Goal: Information Seeking & Learning: Learn about a topic

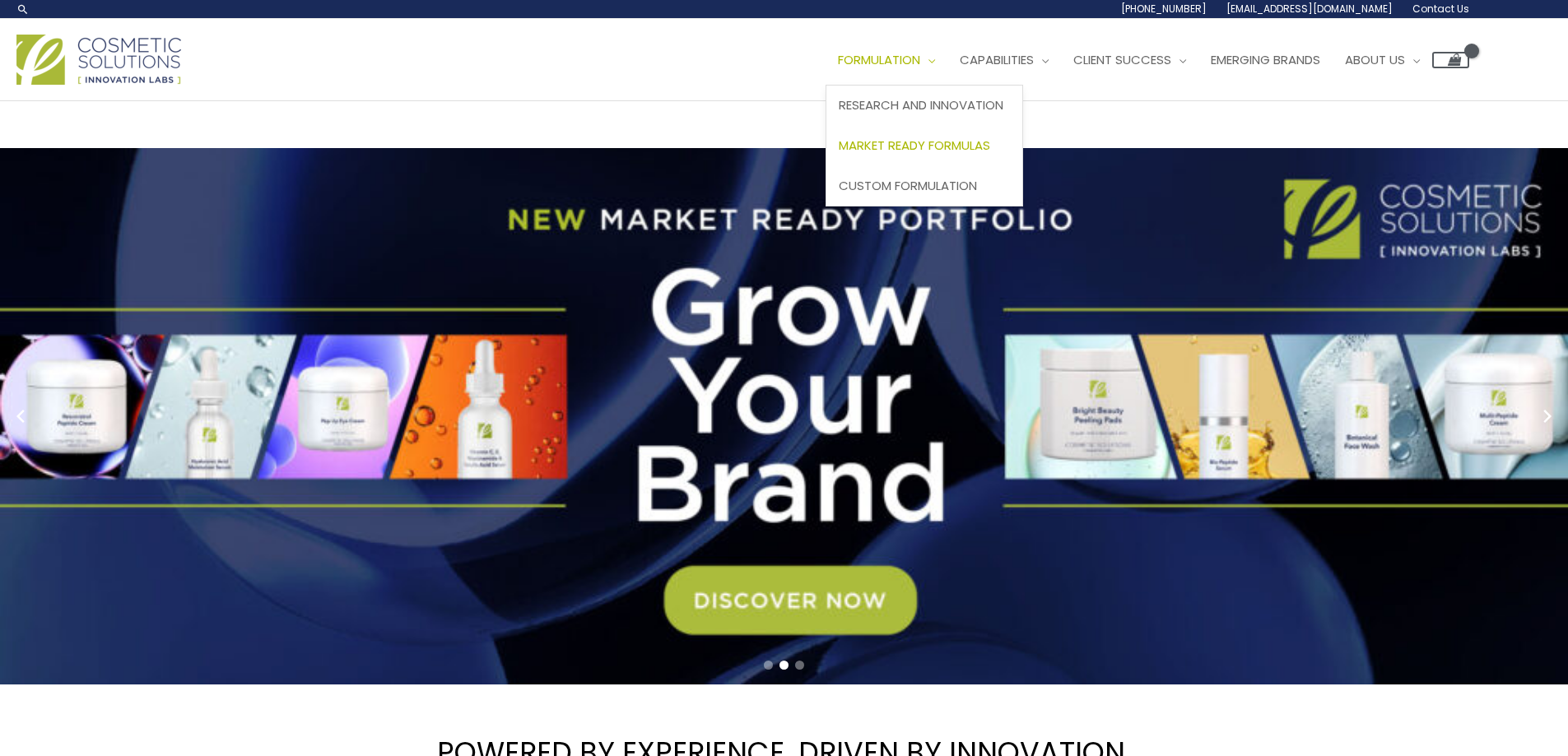
click at [960, 146] on span "Market Ready Formulas" at bounding box center [915, 145] width 151 height 17
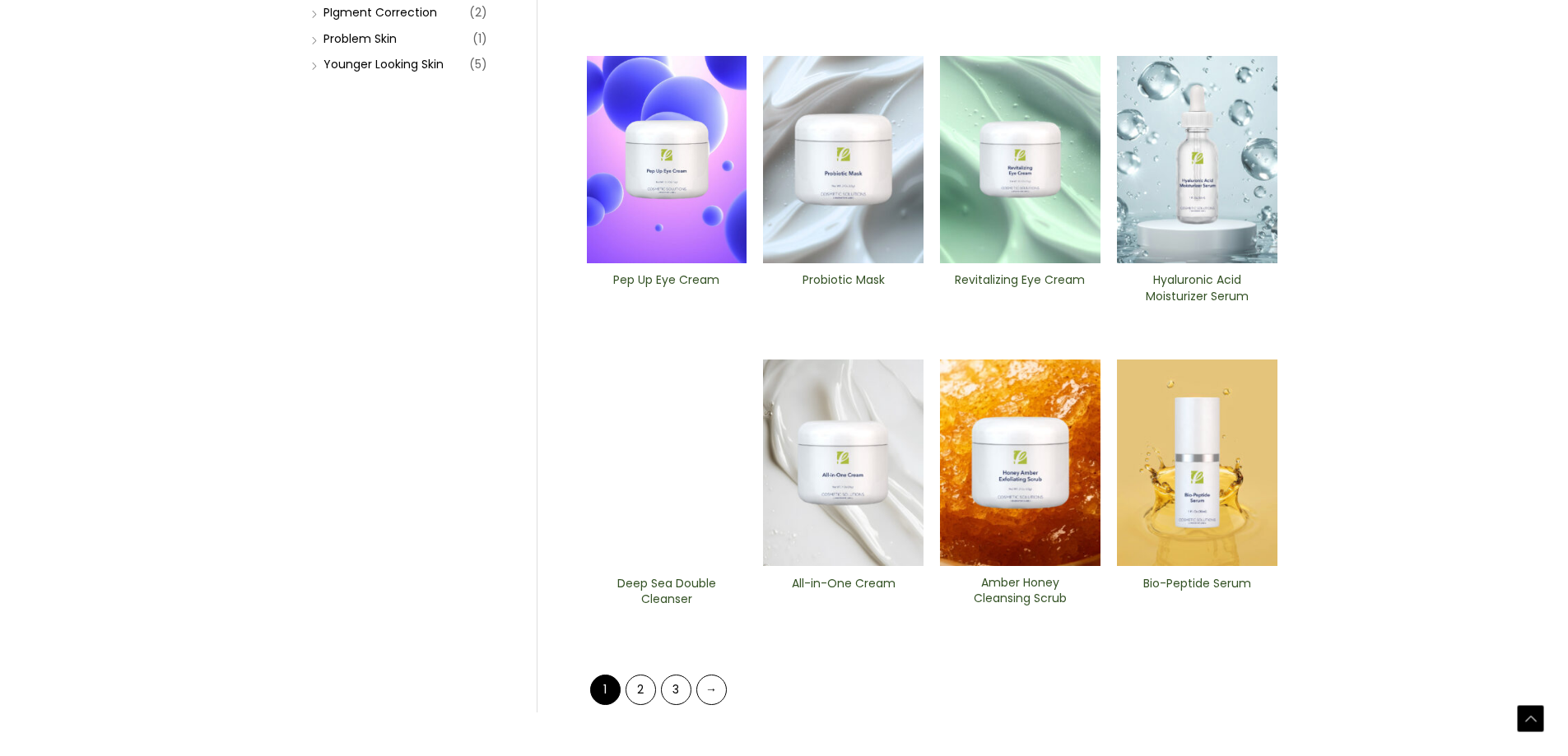
scroll to position [576, 0]
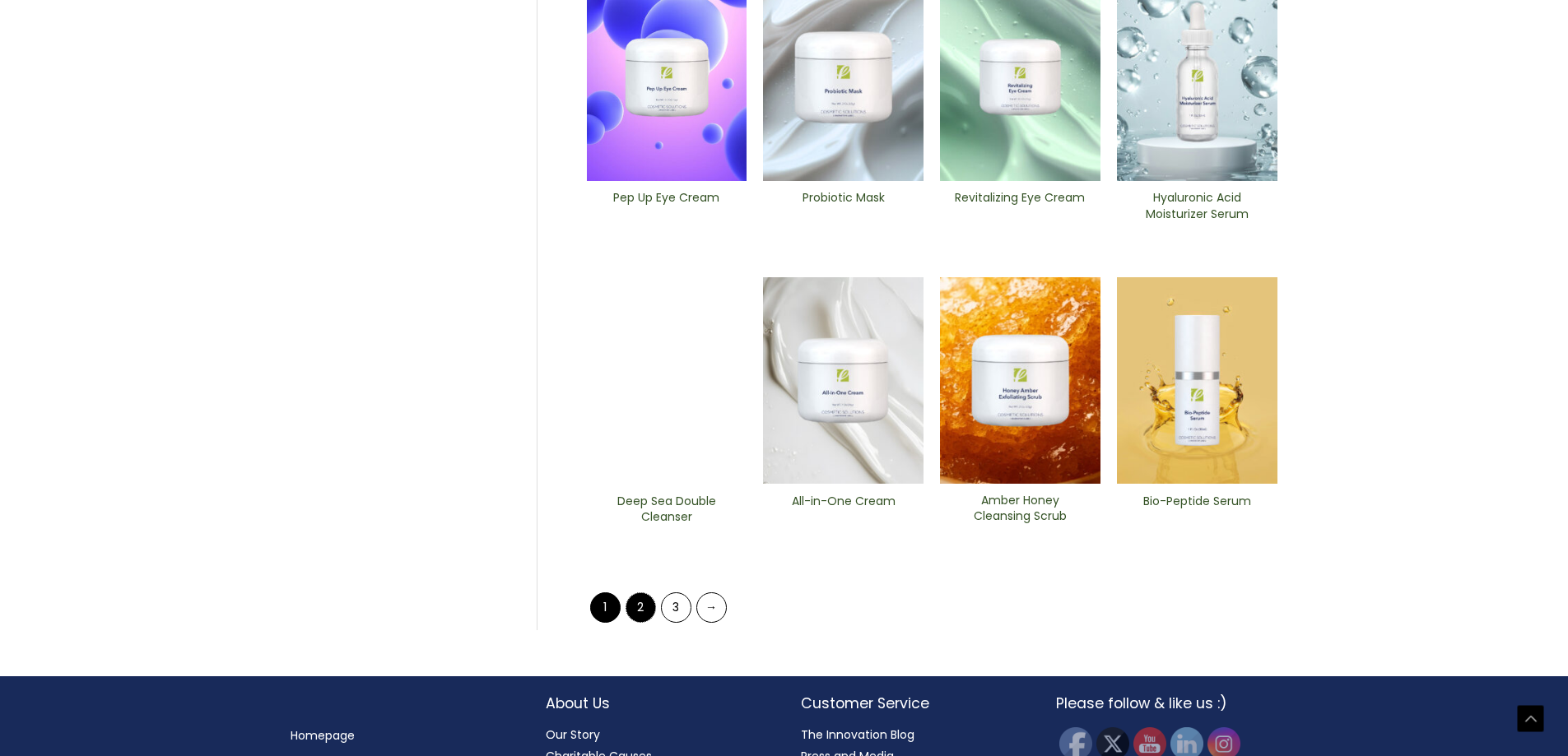
click at [639, 606] on link "2" at bounding box center [640, 607] width 30 height 30
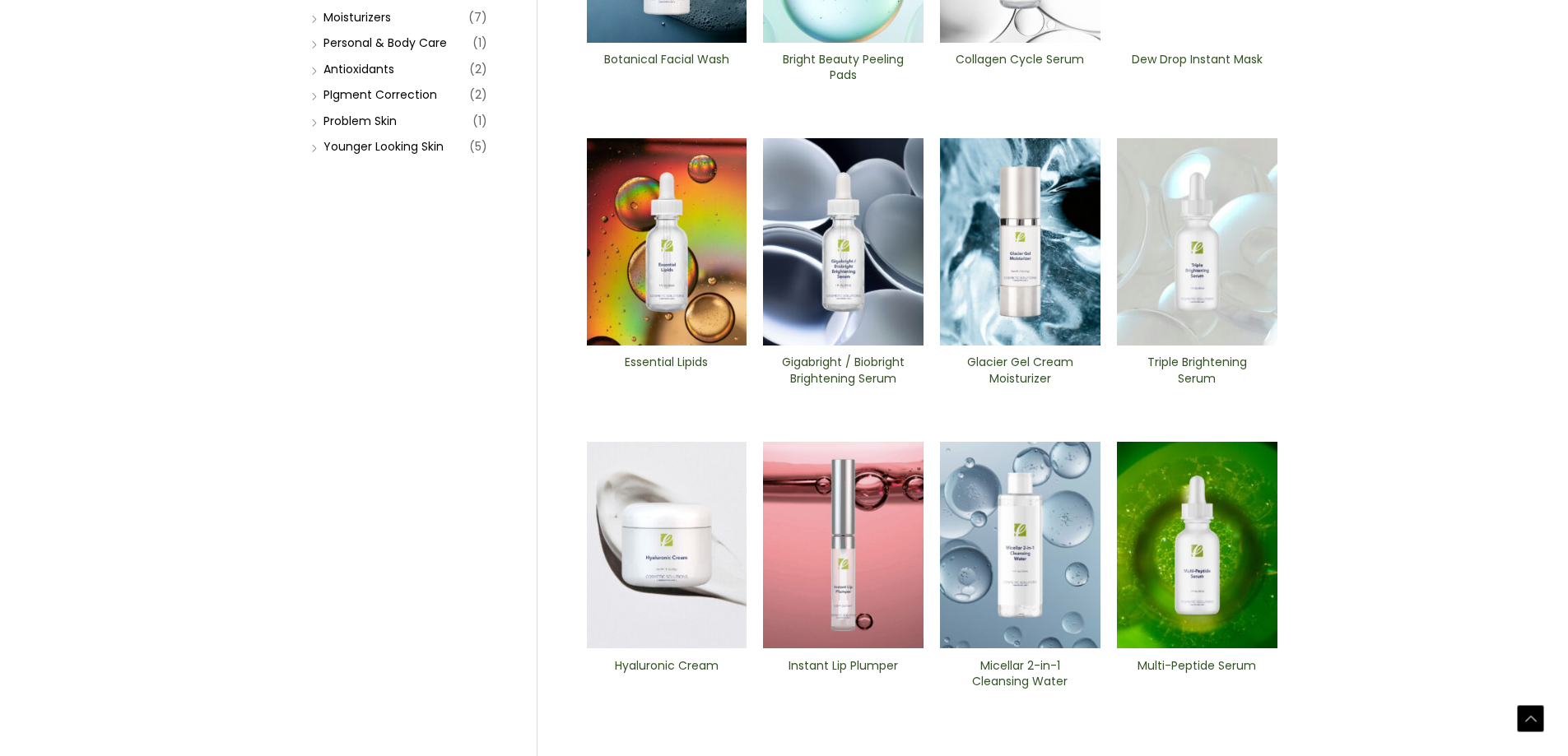
scroll to position [494, 0]
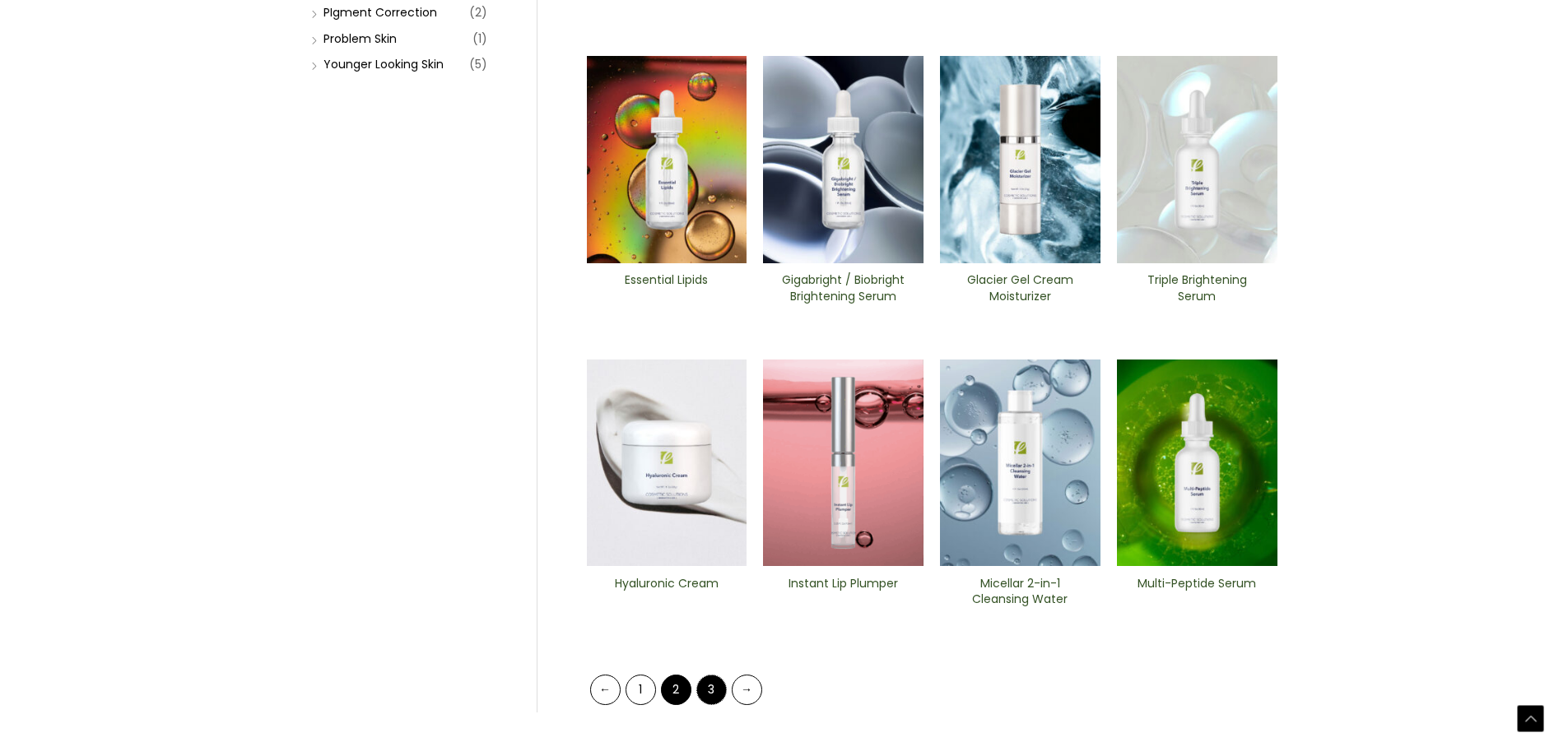
click at [708, 691] on link "3" at bounding box center [711, 689] width 30 height 30
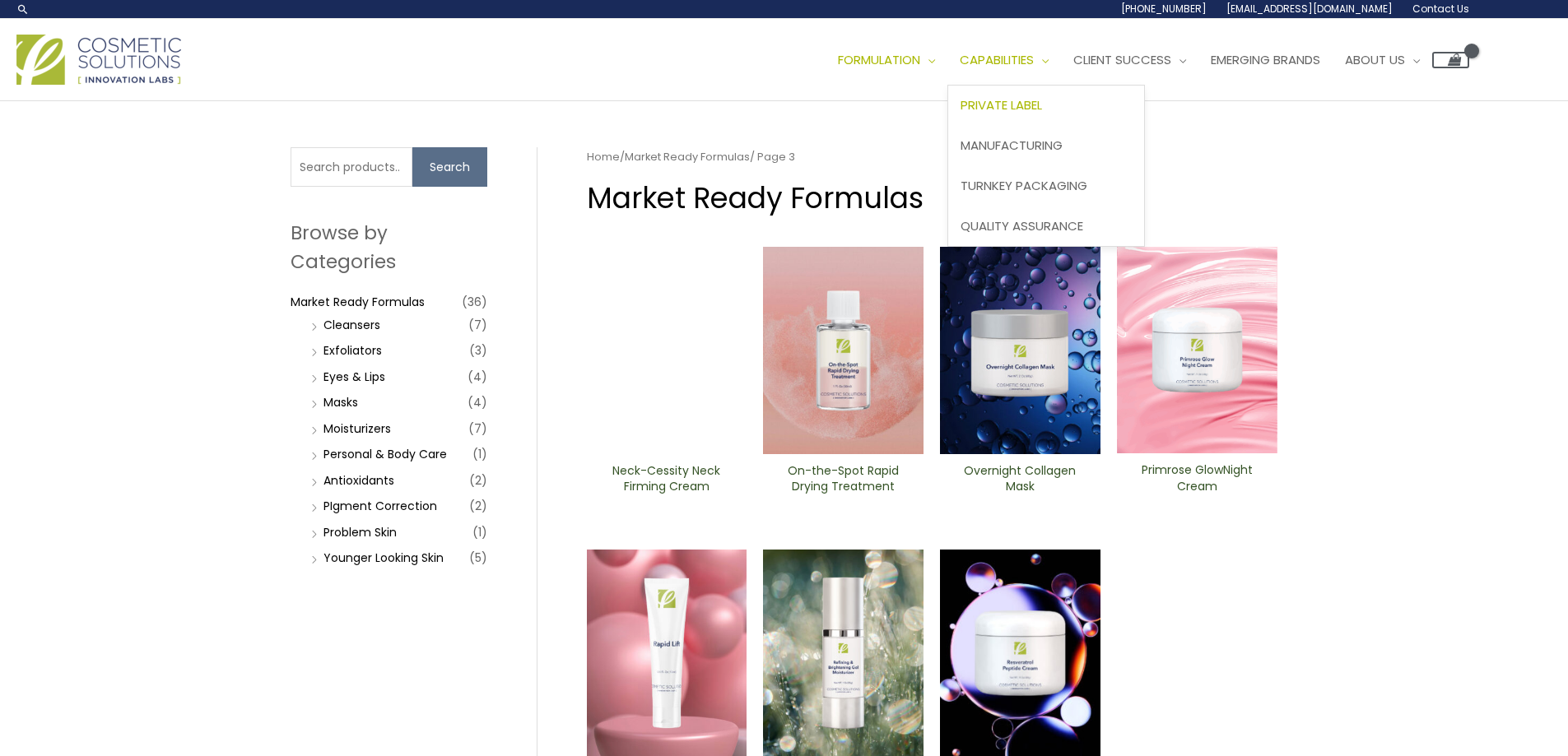
click at [1042, 109] on span "Private Label" at bounding box center [1001, 105] width 82 height 17
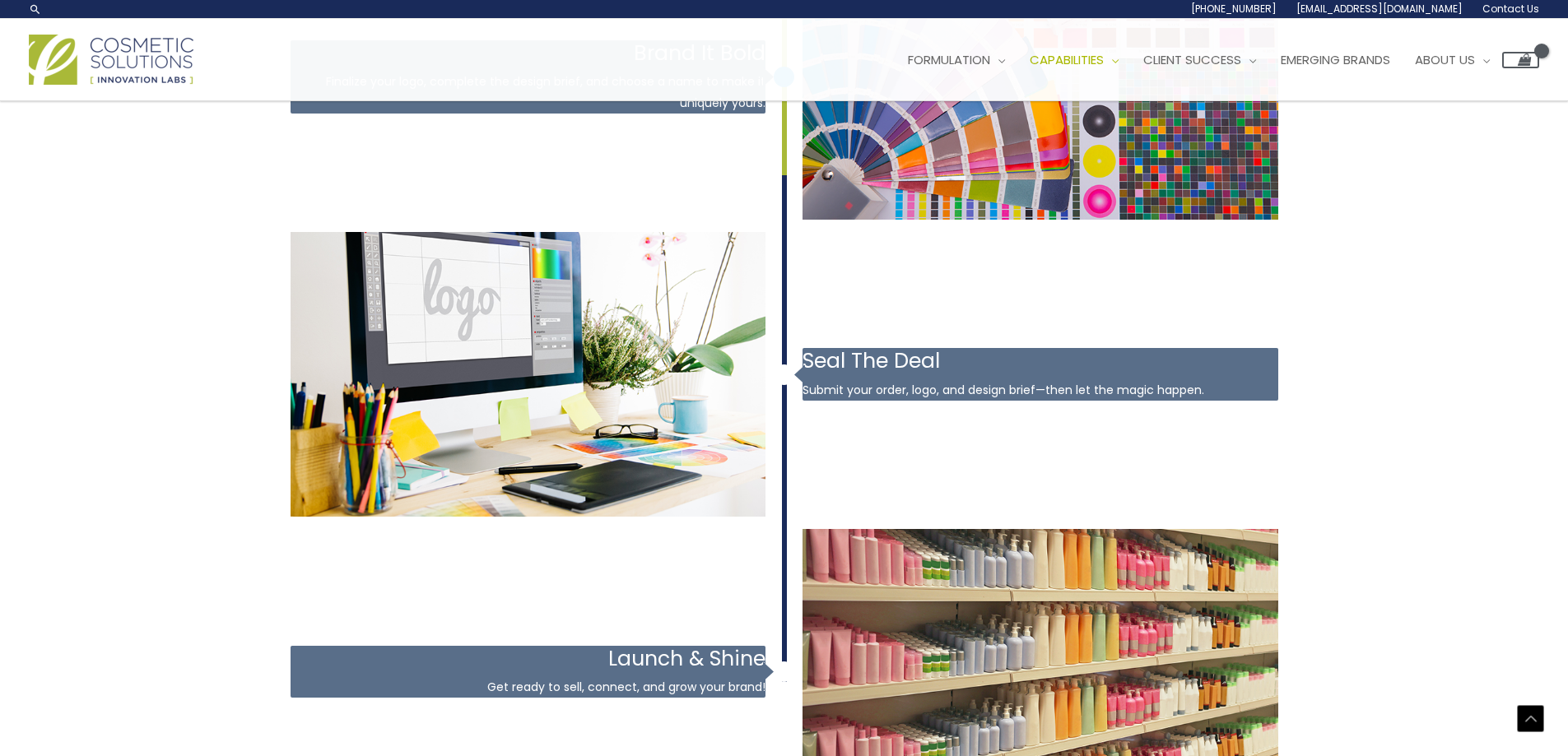
scroll to position [2145, 0]
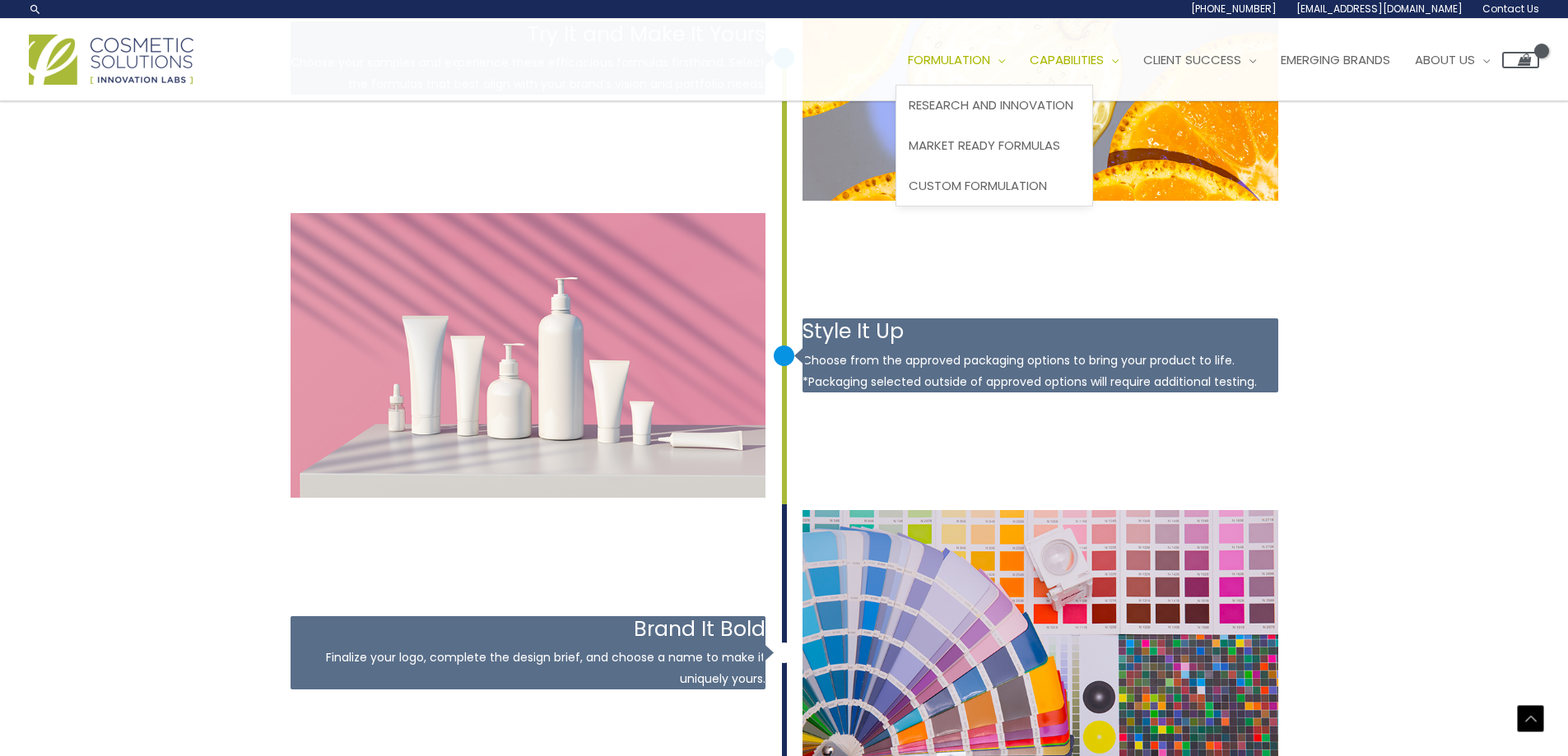
click at [1005, 56] on span "Site Navigation" at bounding box center [997, 59] width 15 height 17
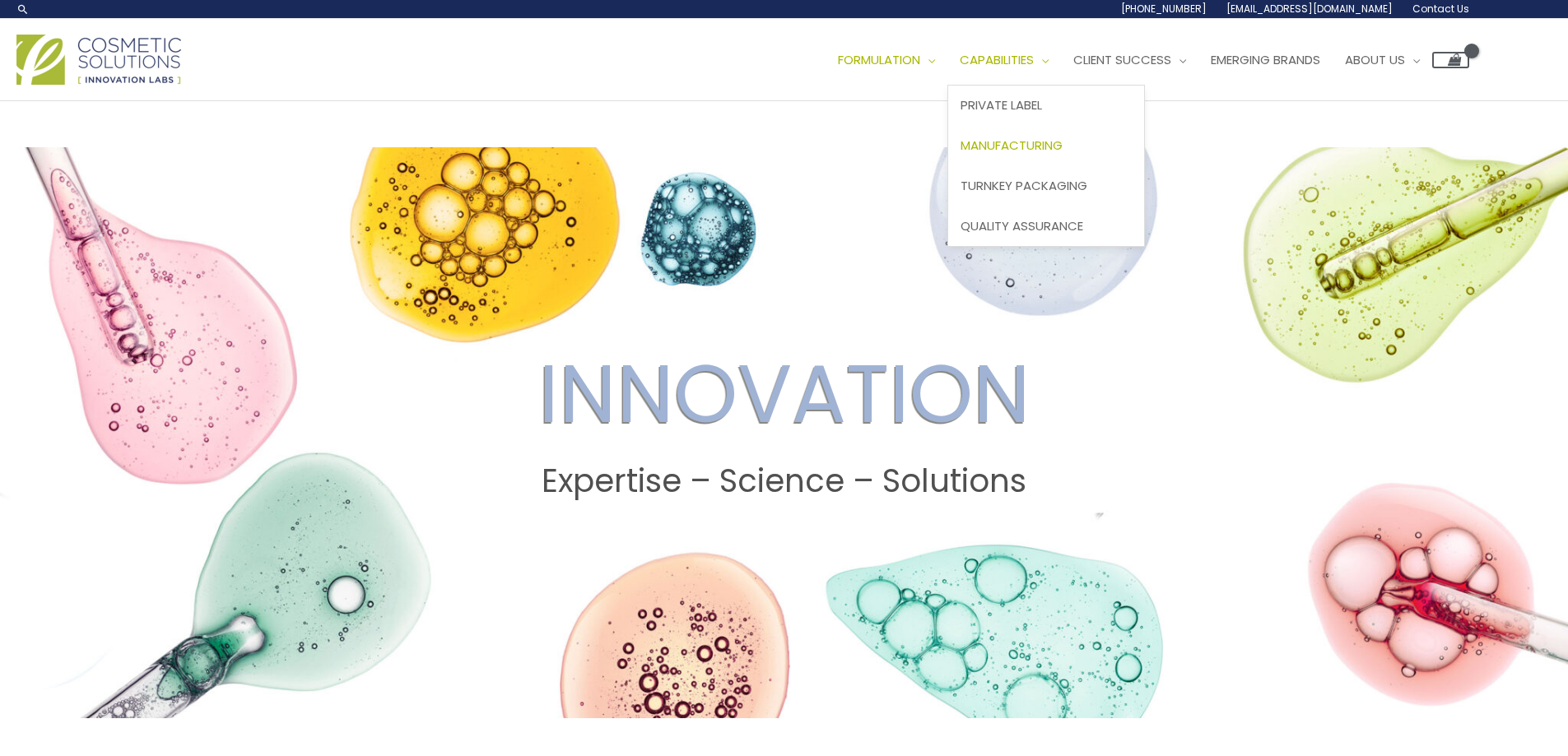
click at [1063, 145] on span "Manufacturing" at bounding box center [1012, 145] width 102 height 17
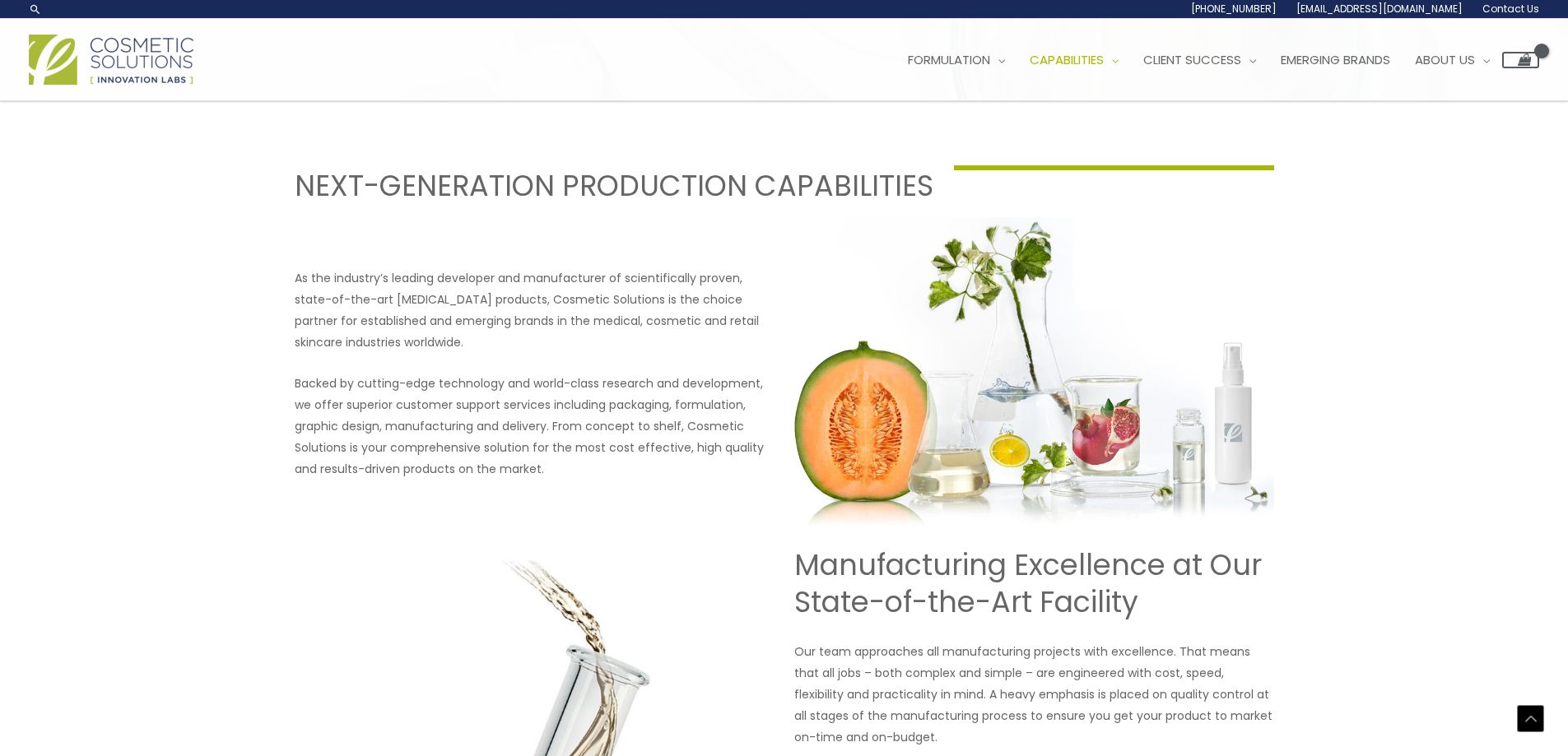
scroll to position [207, 0]
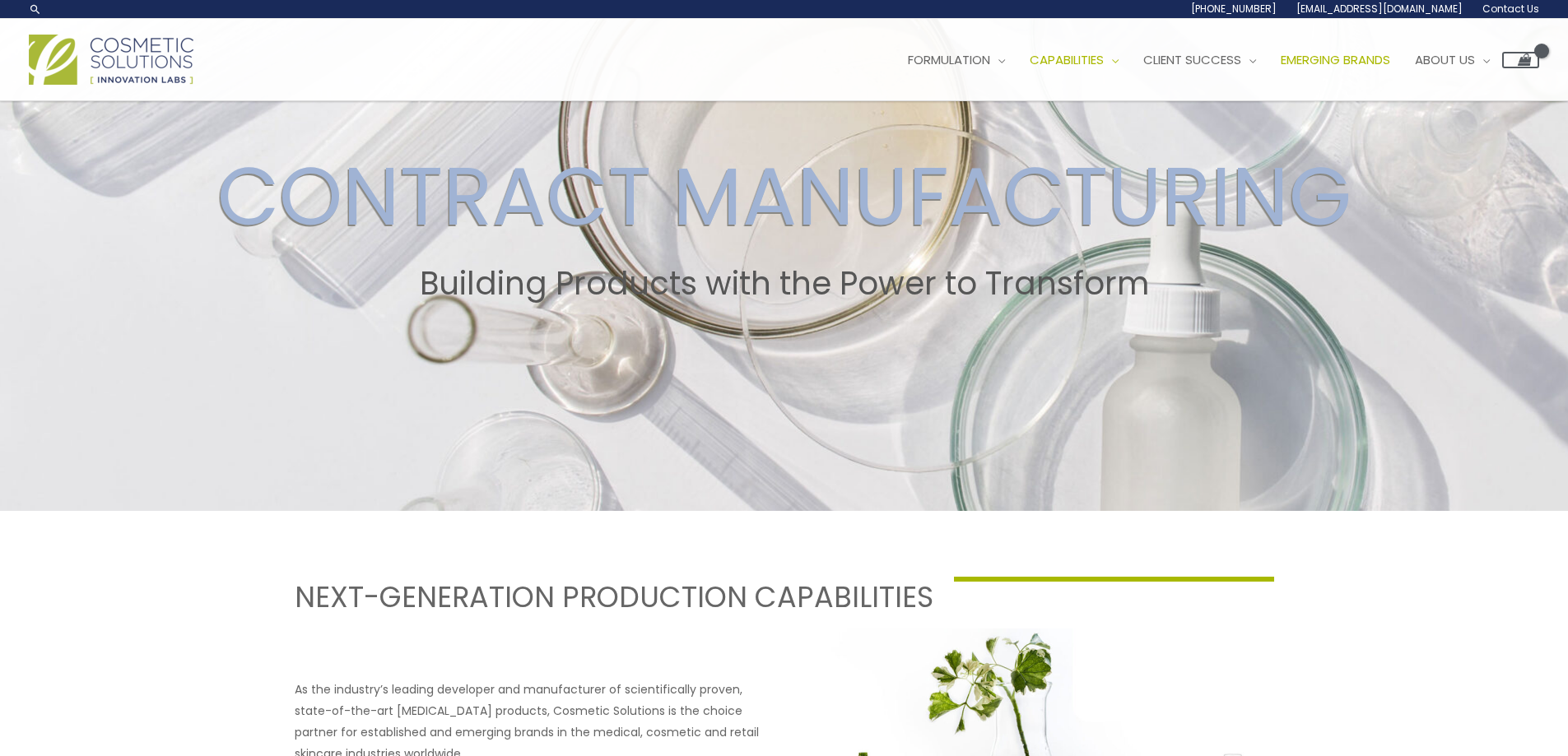
click at [1379, 61] on span "Emerging Brands" at bounding box center [1335, 59] width 109 height 17
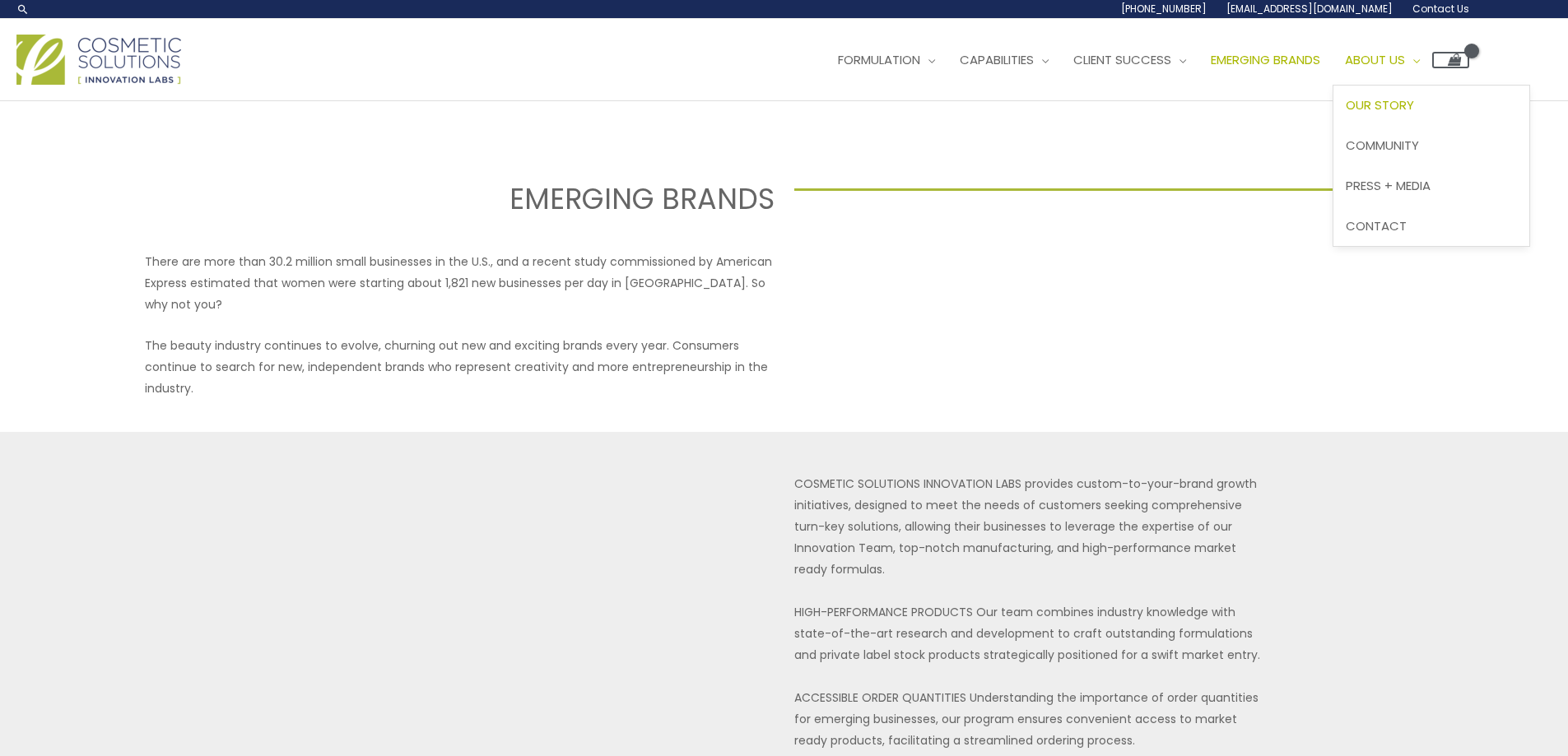
click at [1414, 105] on span "Our Story" at bounding box center [1380, 105] width 68 height 17
